Goal: Information Seeking & Learning: Get advice/opinions

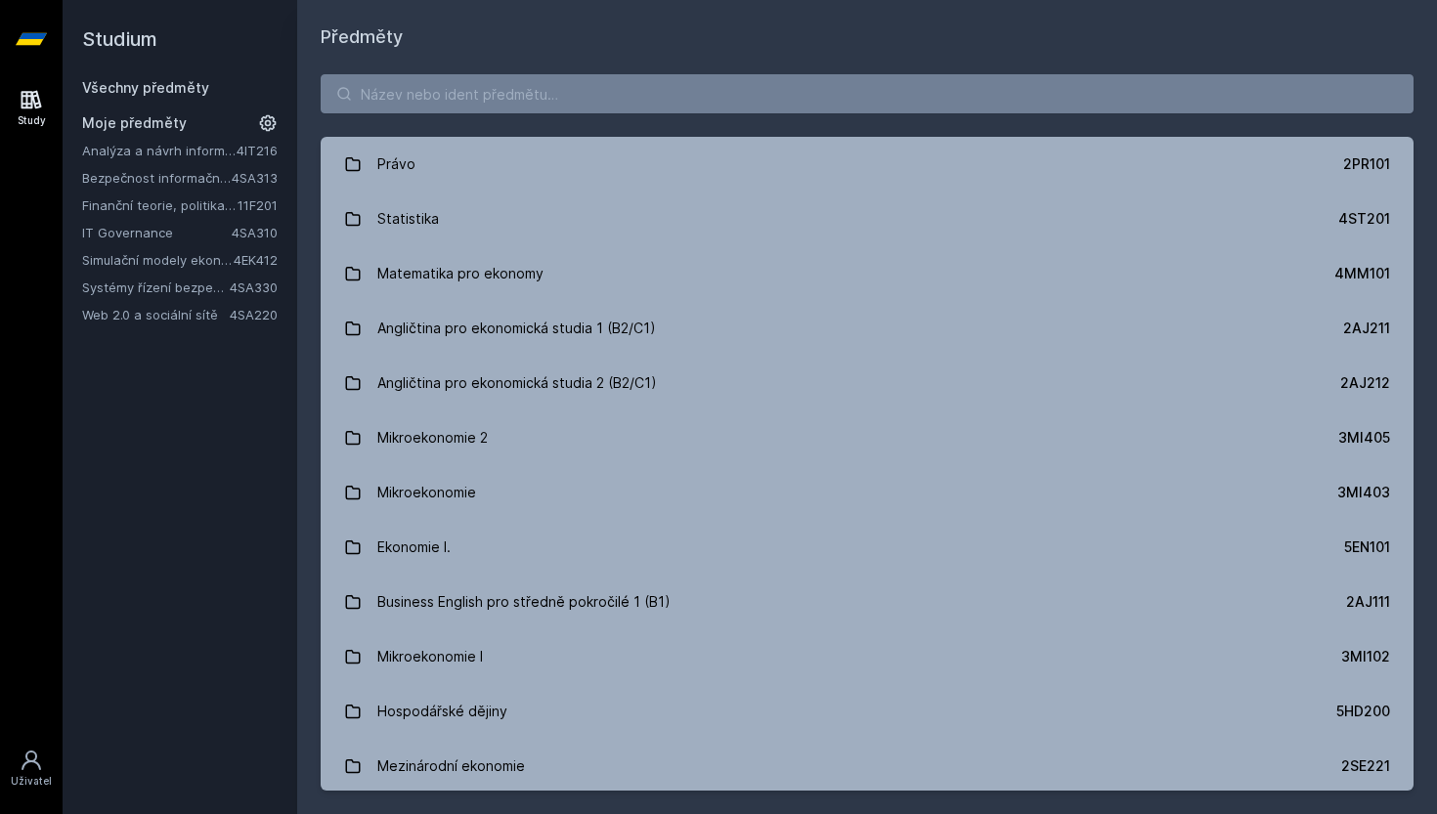
click at [161, 322] on link "Web 2.0 a sociální sítě" at bounding box center [156, 315] width 148 height 20
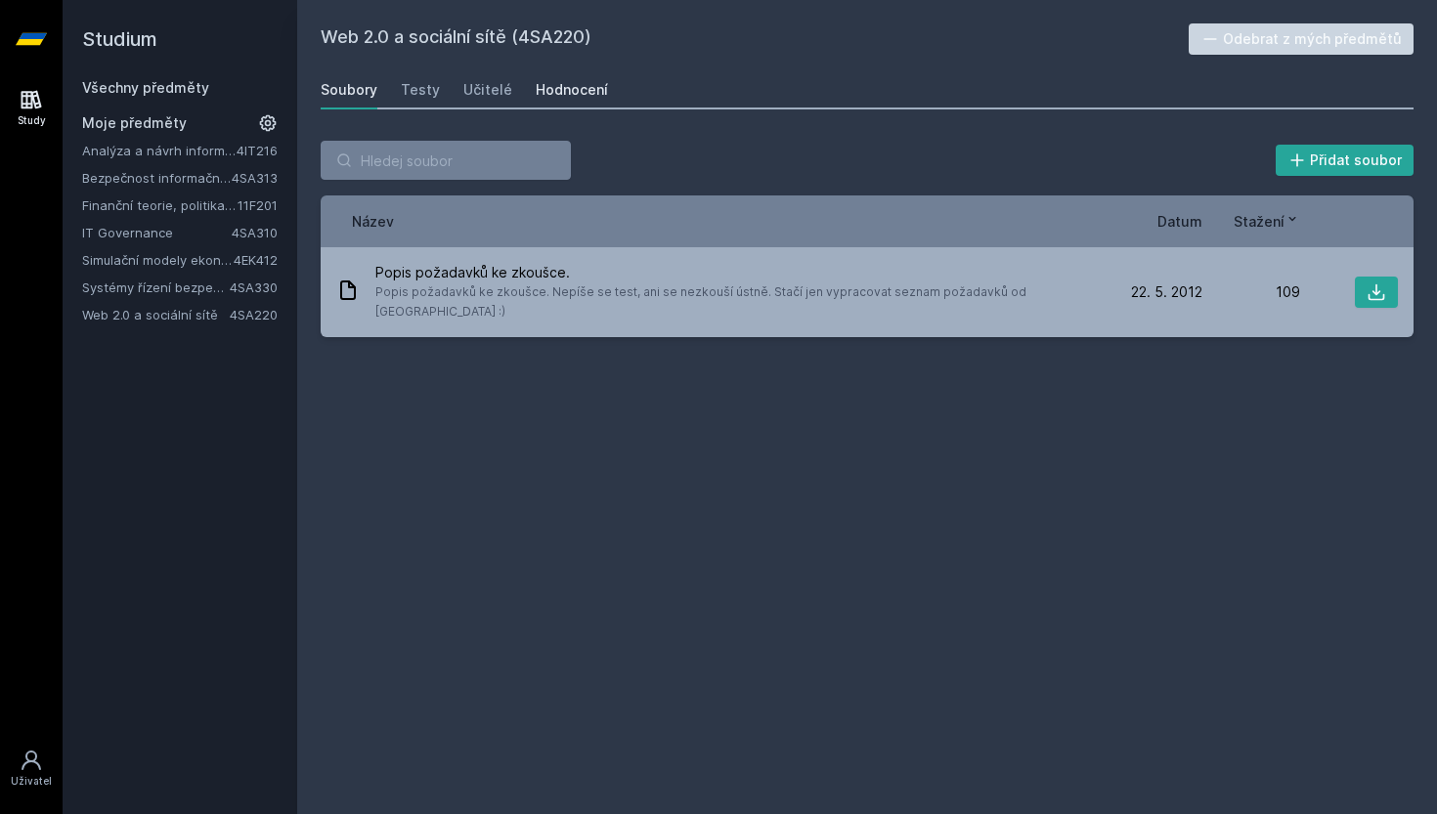
click at [576, 85] on div "Hodnocení" at bounding box center [572, 90] width 72 height 20
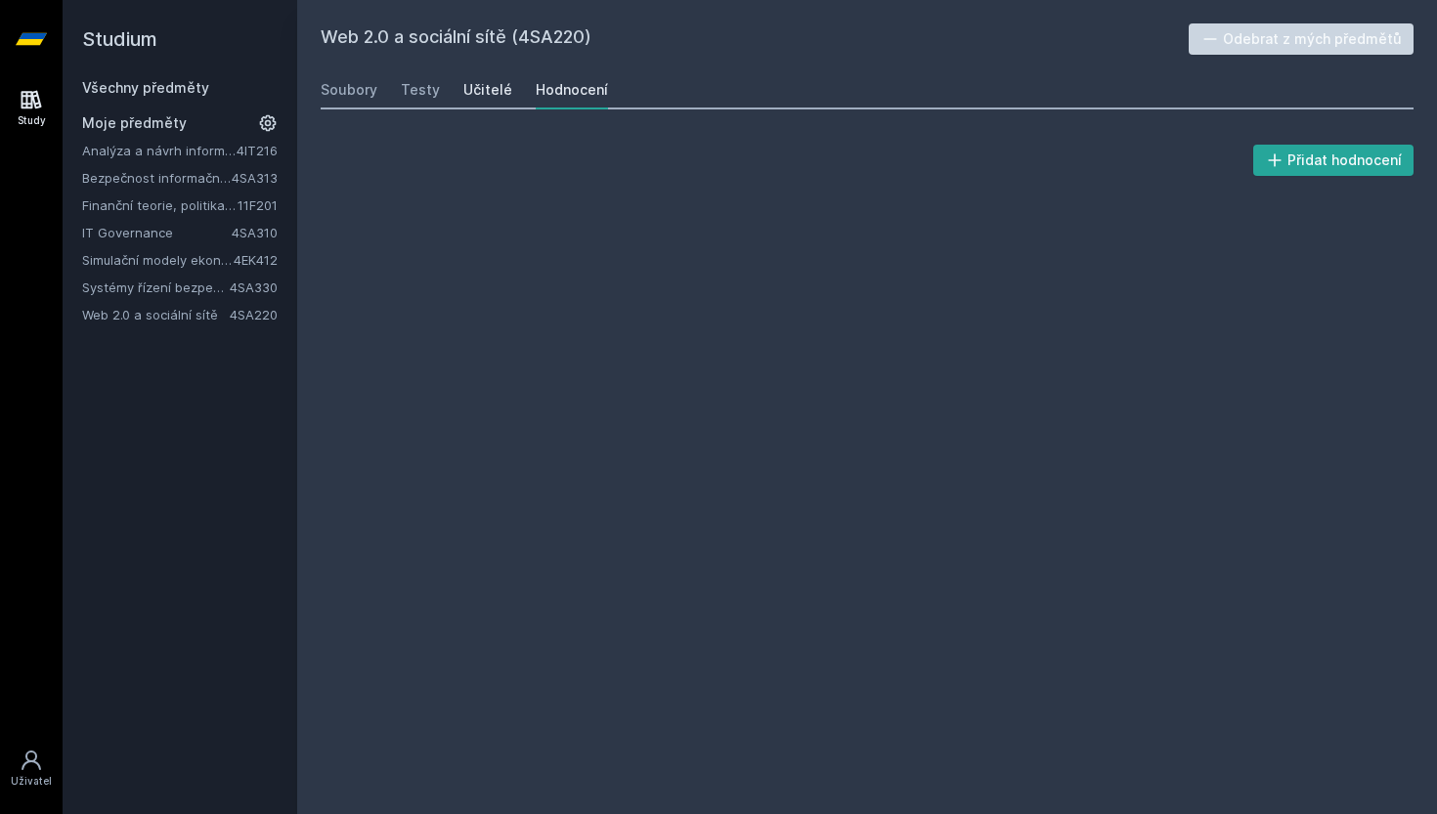
click at [486, 101] on link "Učitelé" at bounding box center [487, 89] width 49 height 39
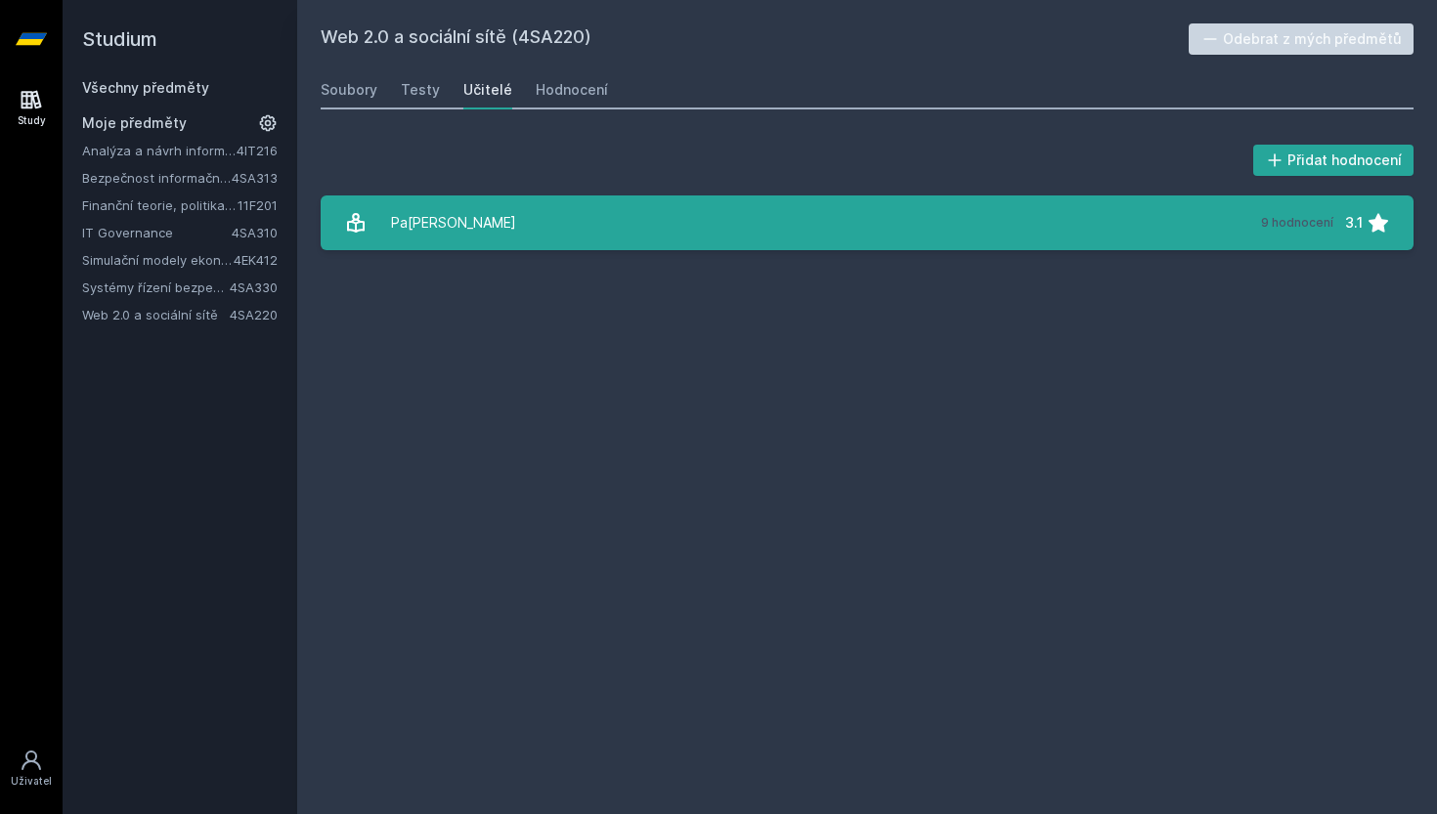
click at [510, 200] on link "Pa[PERSON_NAME] 9 hodnocení 3.1" at bounding box center [867, 222] width 1093 height 55
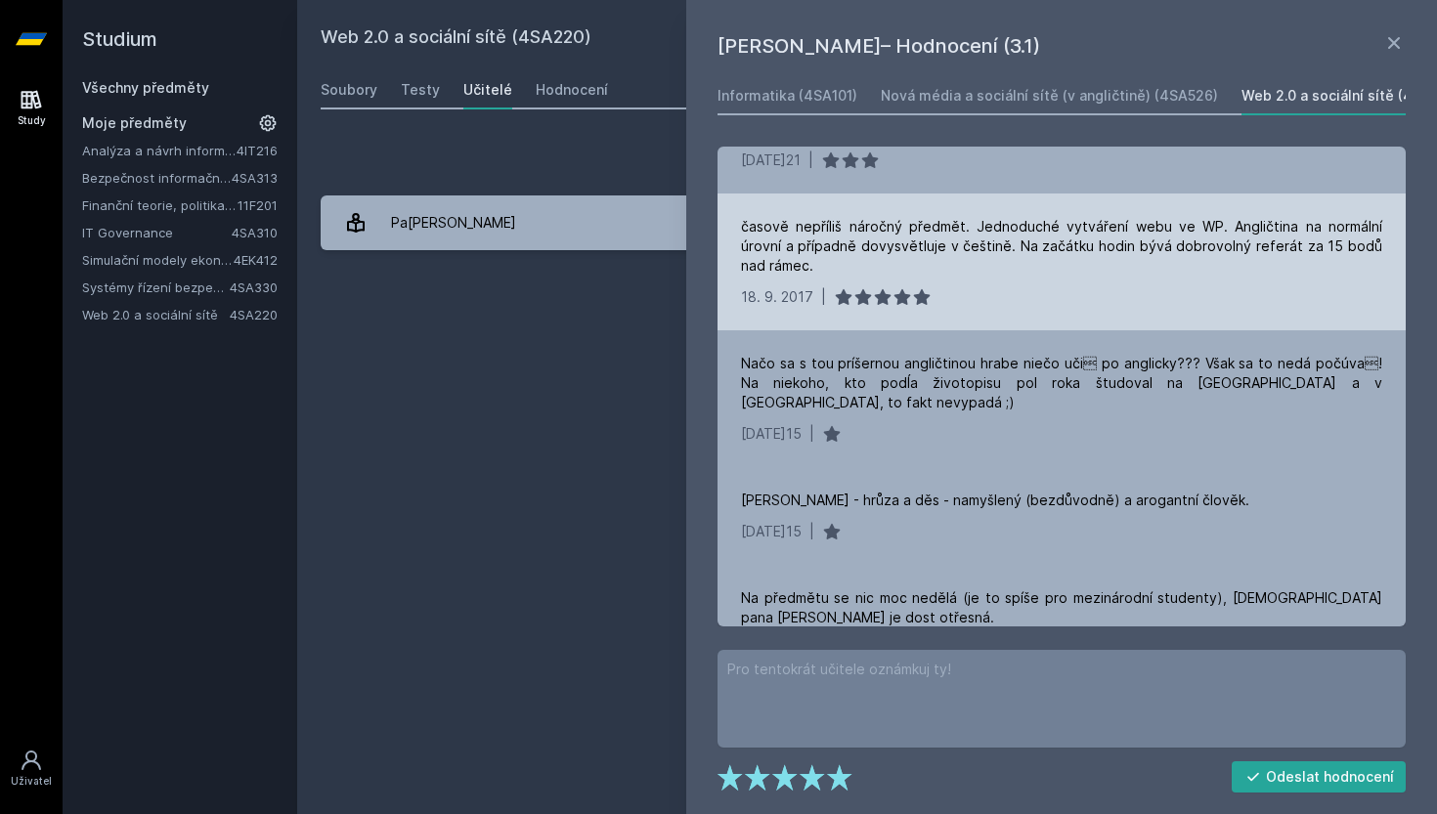
scroll to position [228, 0]
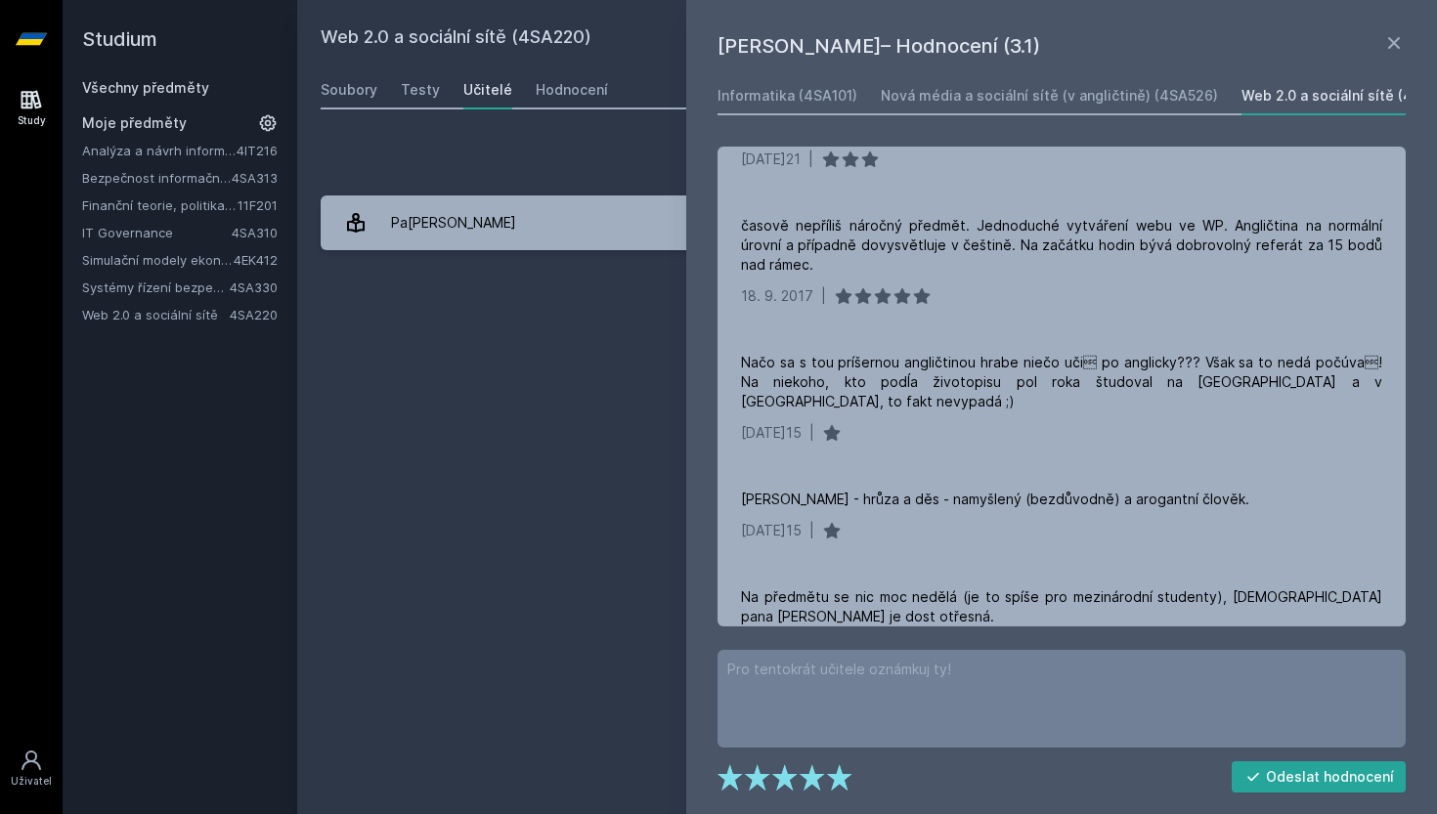
click at [1374, 38] on h1 "[PERSON_NAME]– Hodnocení (3.1)" at bounding box center [1049, 45] width 665 height 29
click at [1379, 38] on h1 "[PERSON_NAME]– Hodnocení (3.1)" at bounding box center [1049, 45] width 665 height 29
click at [1388, 38] on icon at bounding box center [1393, 42] width 23 height 23
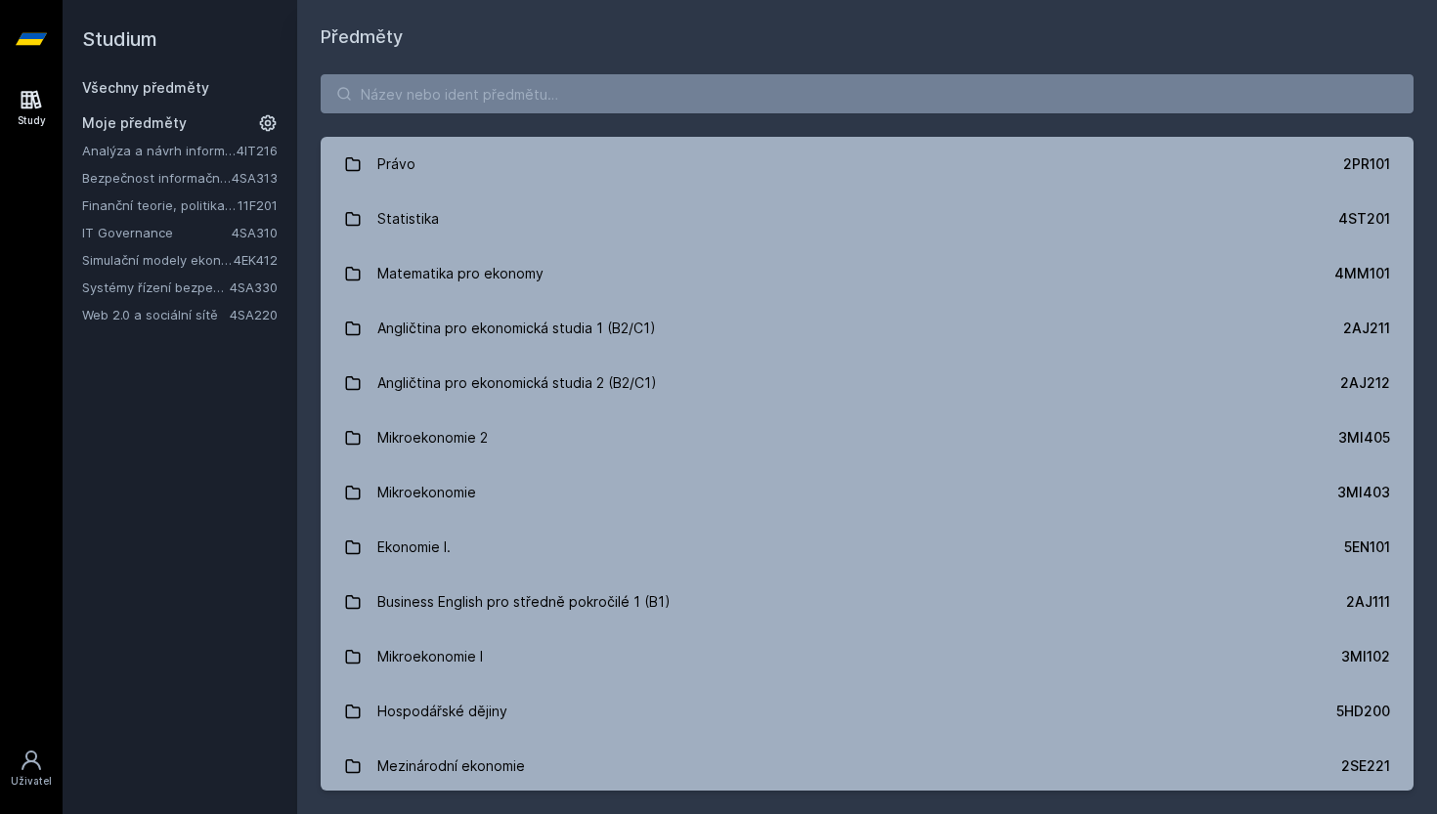
click at [187, 310] on link "Web 2.0 a sociální sítě" at bounding box center [156, 315] width 148 height 20
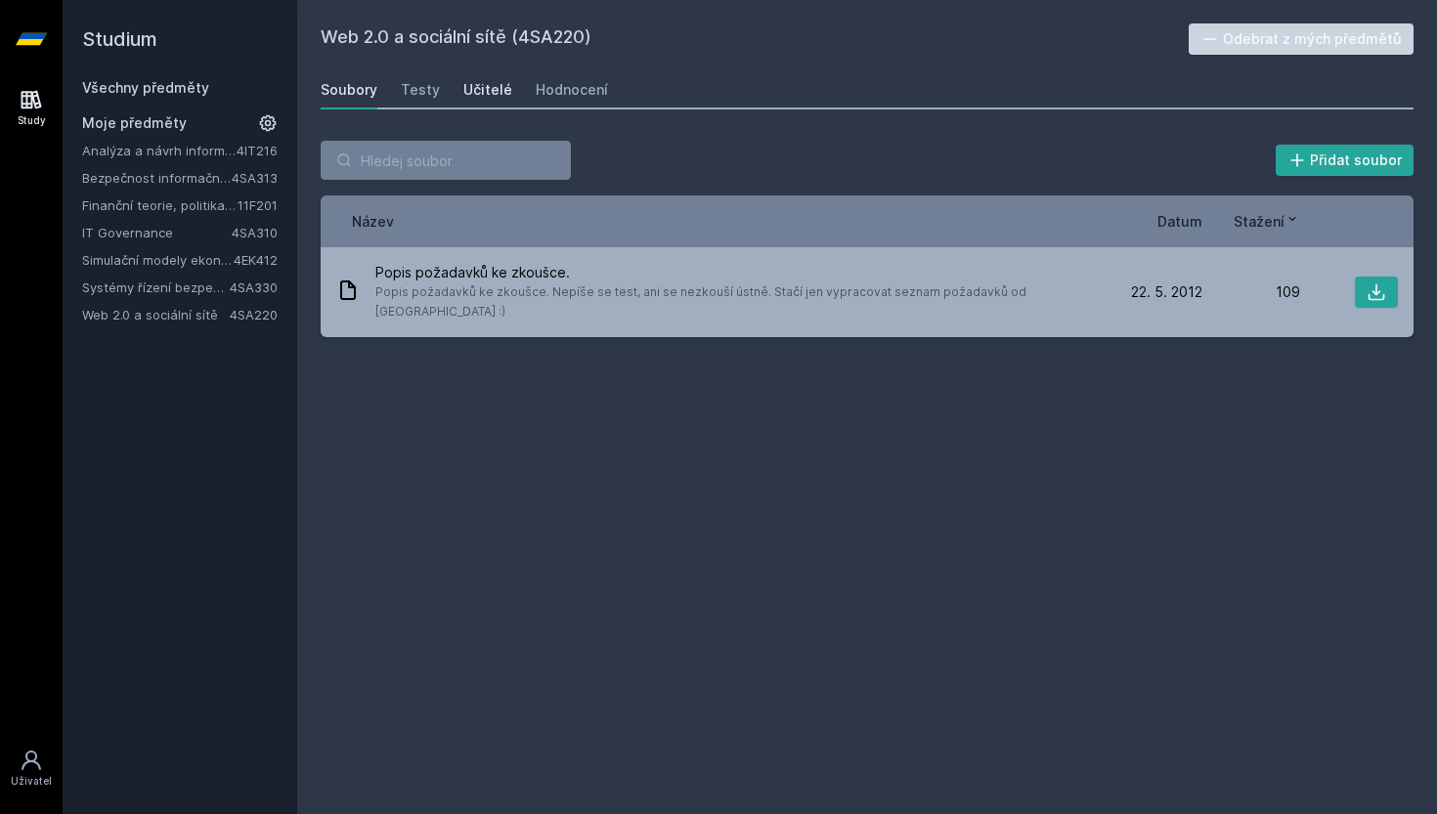
click at [463, 80] on div "Učitelé" at bounding box center [487, 90] width 49 height 20
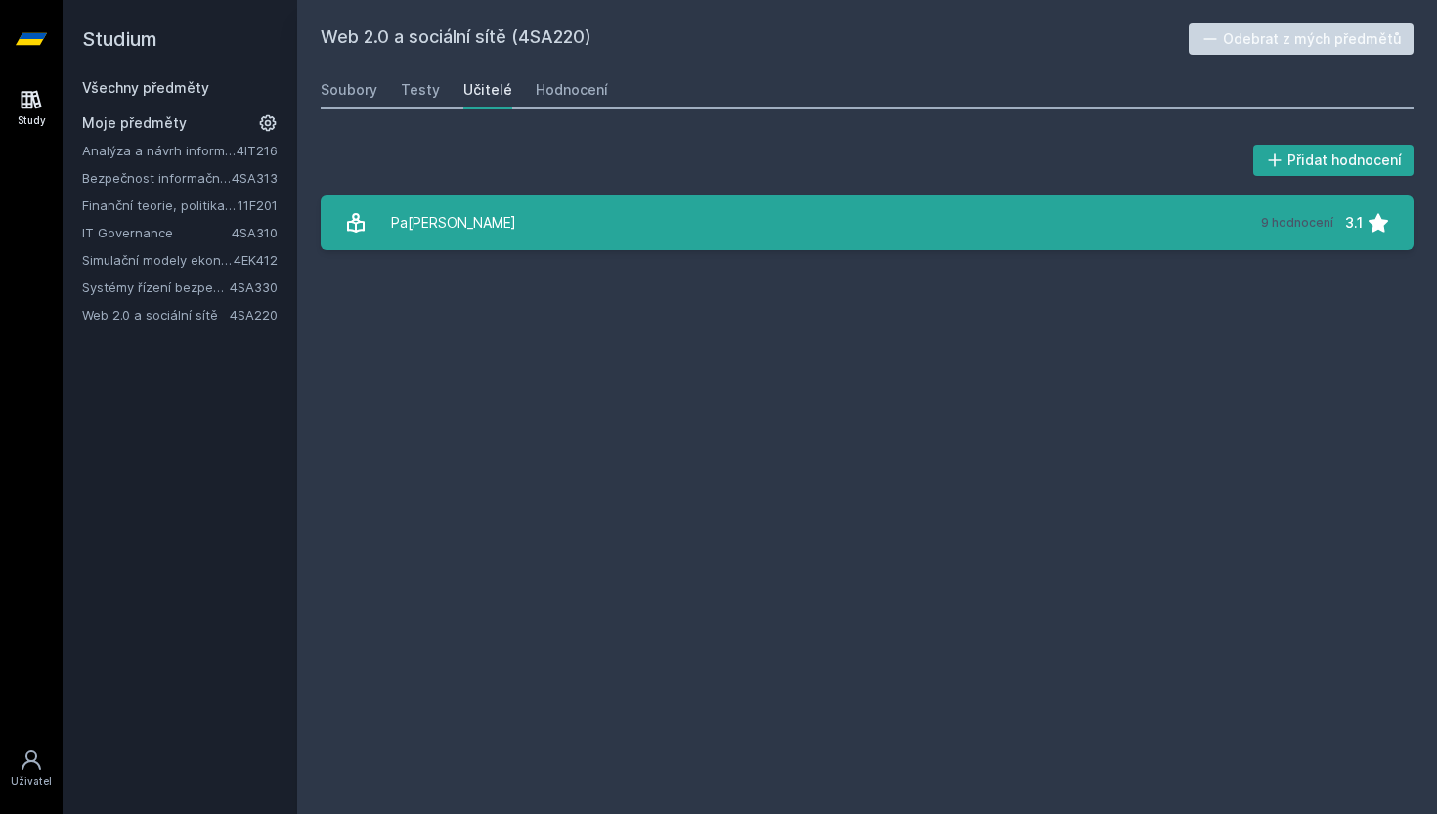
click at [531, 216] on link "Pa[PERSON_NAME] 9 hodnocení 3.1" at bounding box center [867, 222] width 1093 height 55
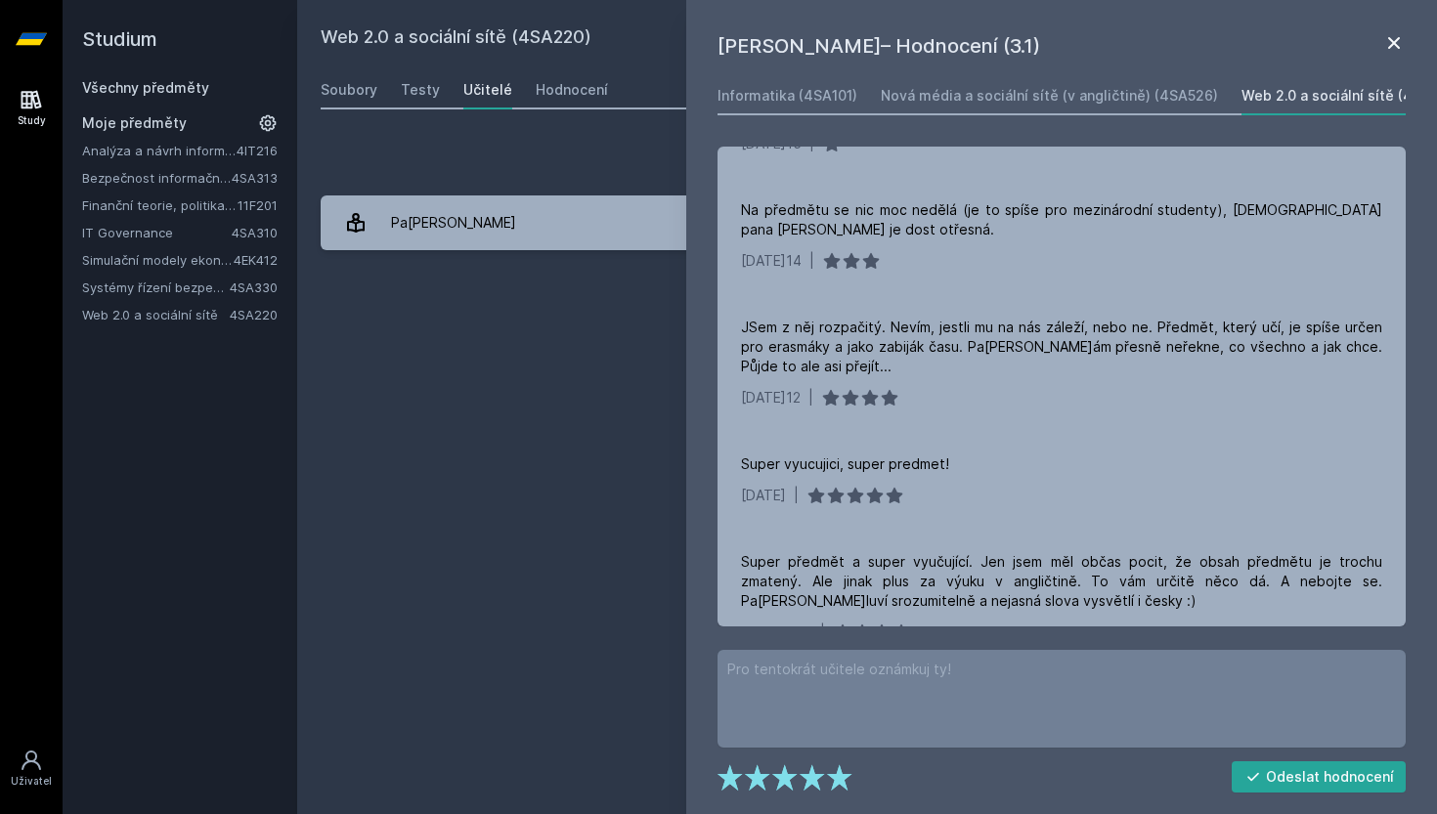
click at [1384, 47] on icon at bounding box center [1393, 42] width 23 height 23
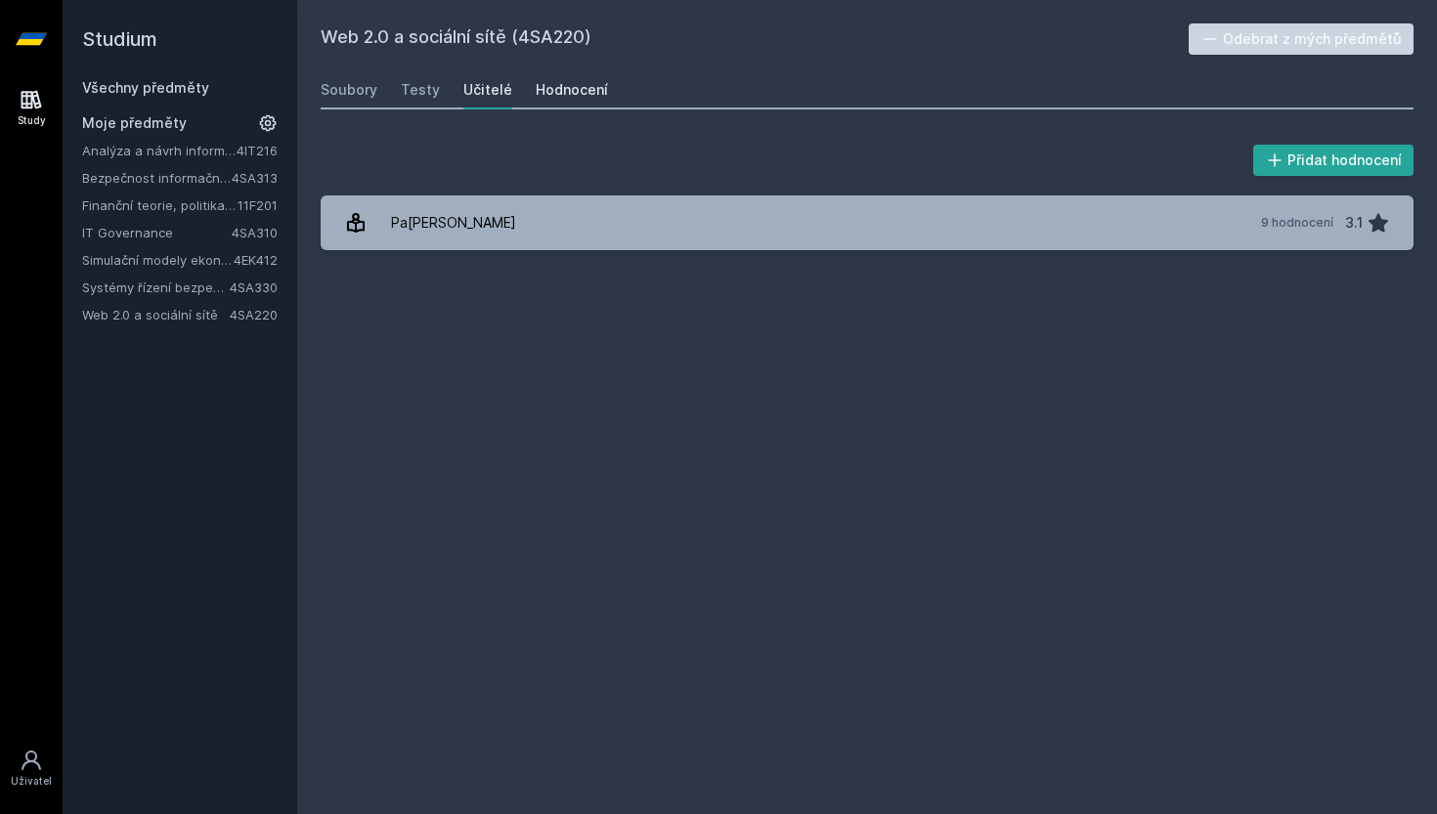
click at [590, 97] on div "Hodnocení" at bounding box center [572, 90] width 72 height 20
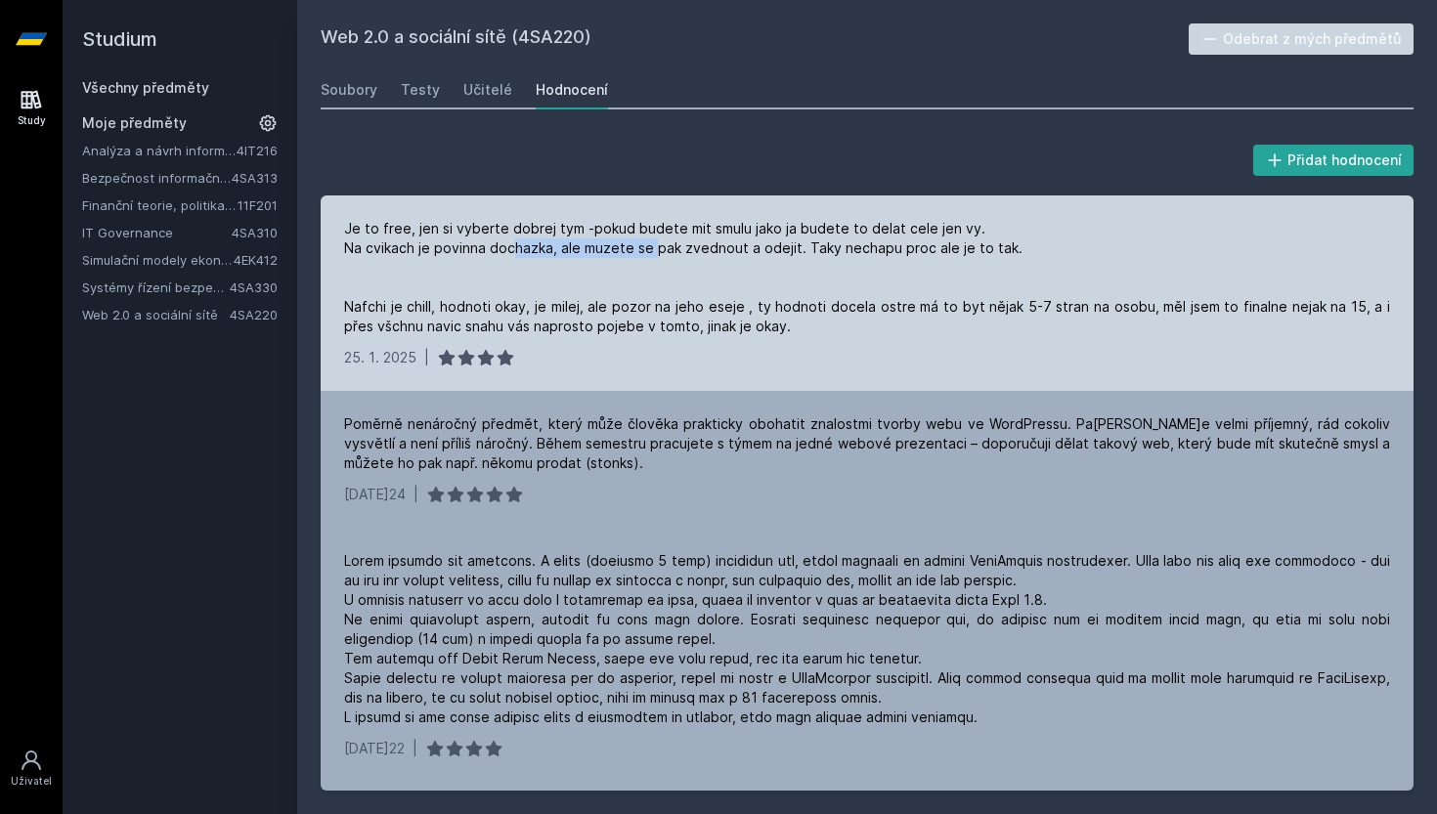
drag, startPoint x: 516, startPoint y: 240, endPoint x: 655, endPoint y: 249, distance: 139.1
click at [655, 249] on div "Je to free, jen si vyberte dobrej tym -pokud budete mit smulu jako ja budete to…" at bounding box center [867, 277] width 1046 height 117
drag, startPoint x: 691, startPoint y: 229, endPoint x: 850, endPoint y: 263, distance: 163.0
click at [846, 261] on div "Je to free, jen si vyberte dobrej tym -pokud budete mit smulu jako ja budete to…" at bounding box center [867, 277] width 1046 height 117
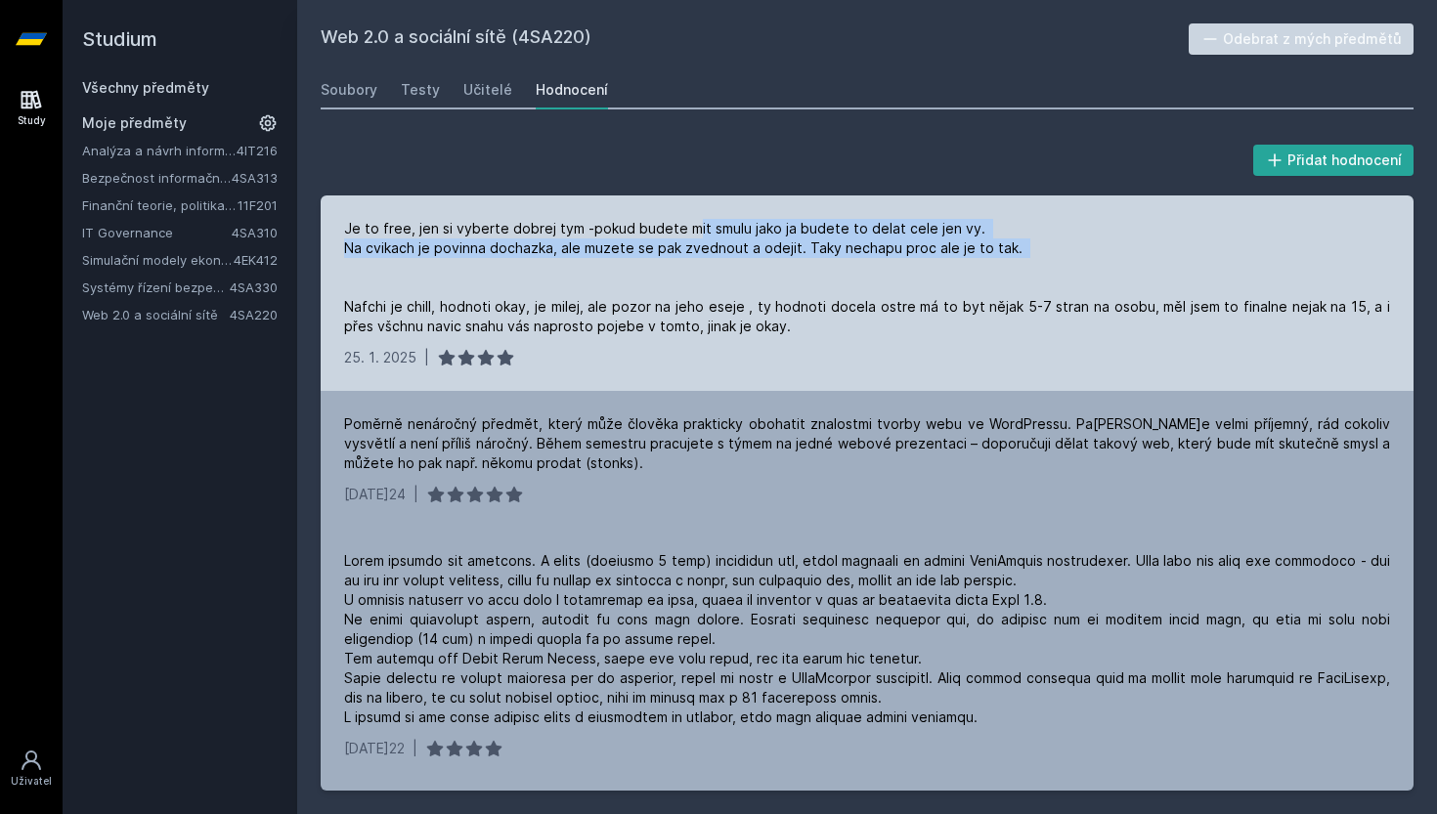
click at [850, 263] on div "Je to free, jen si vyberte dobrej tym -pokud budete mit smulu jako ja budete to…" at bounding box center [867, 277] width 1046 height 117
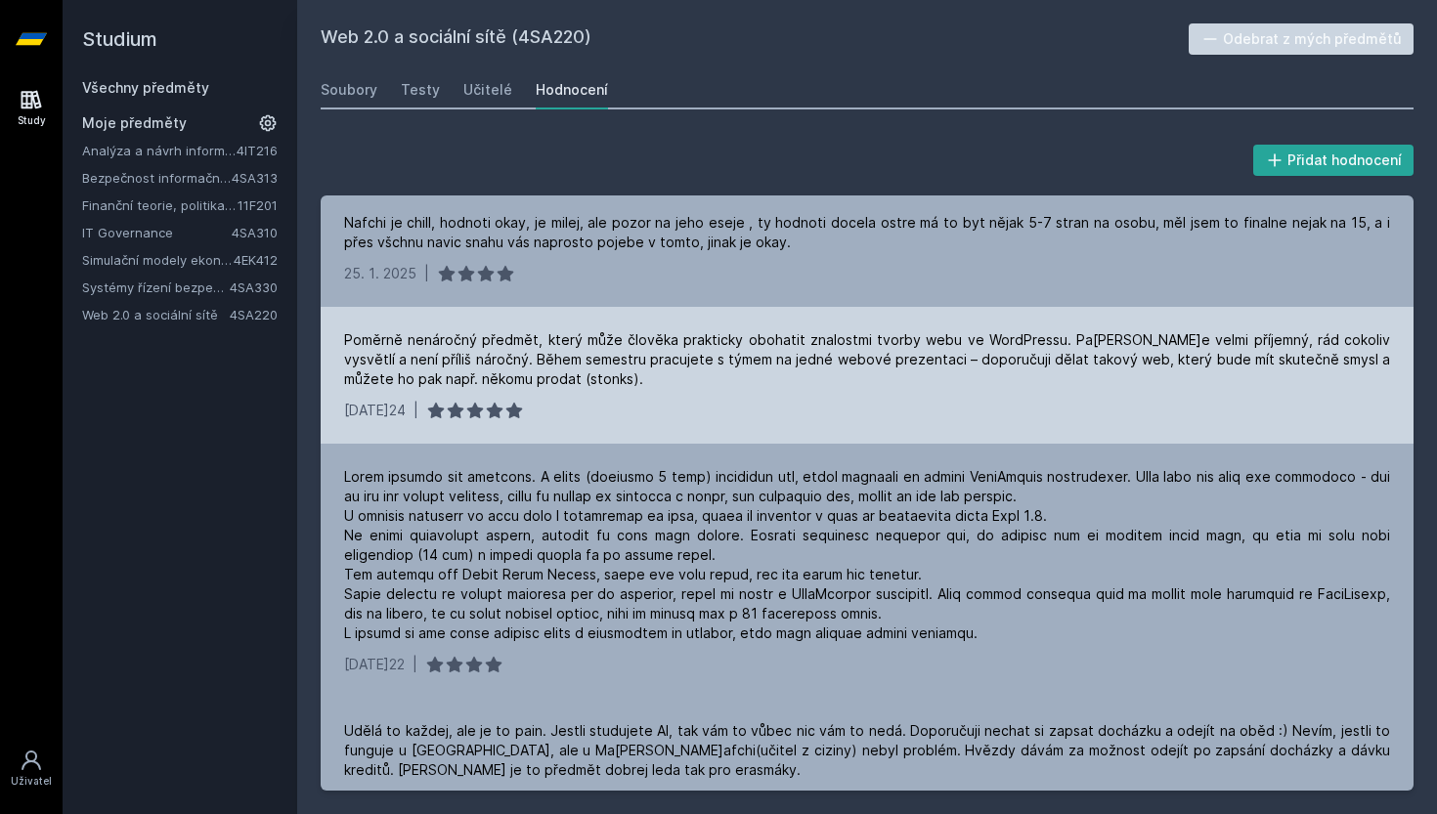
scroll to position [322, 0]
